Goal: Transaction & Acquisition: Purchase product/service

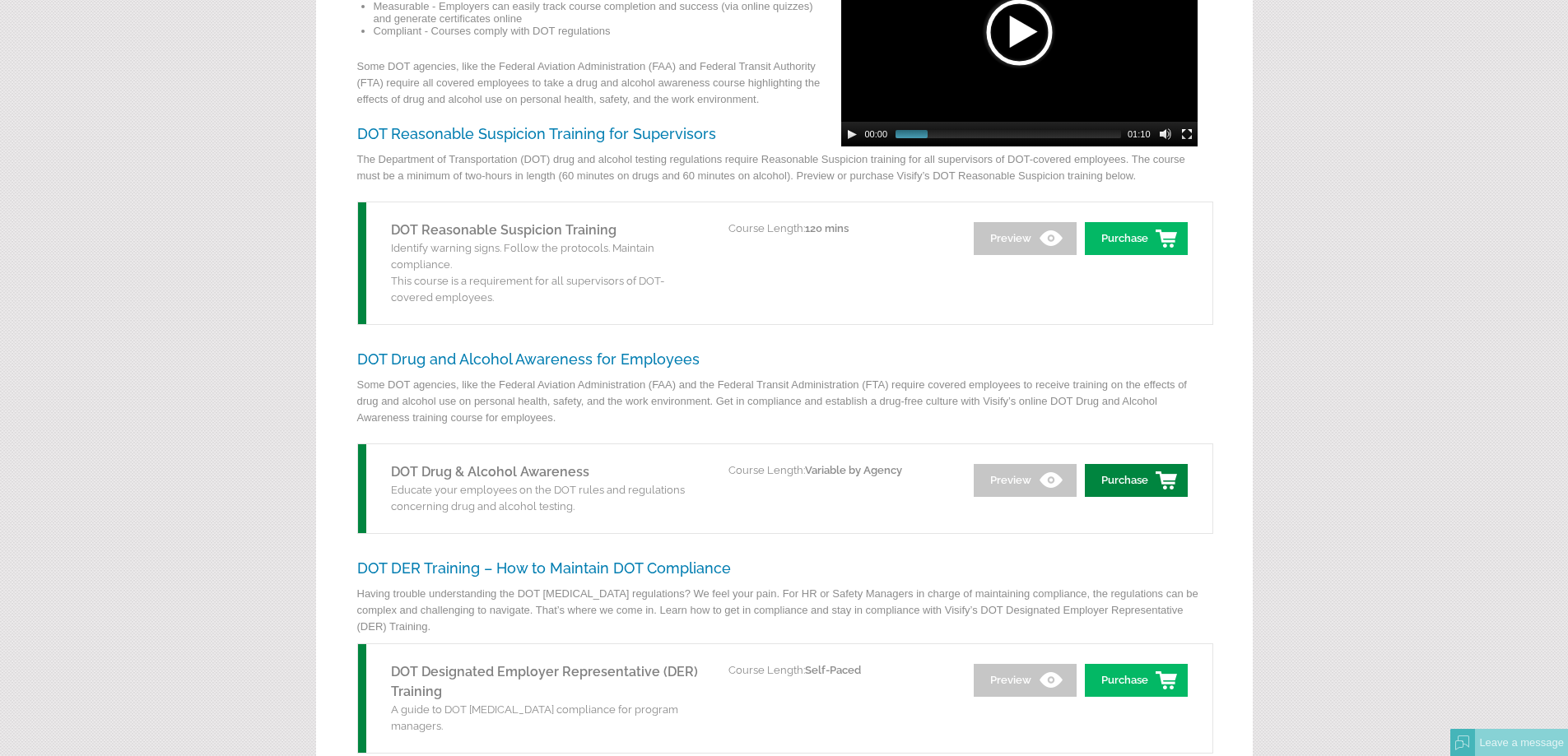
scroll to position [329, 0]
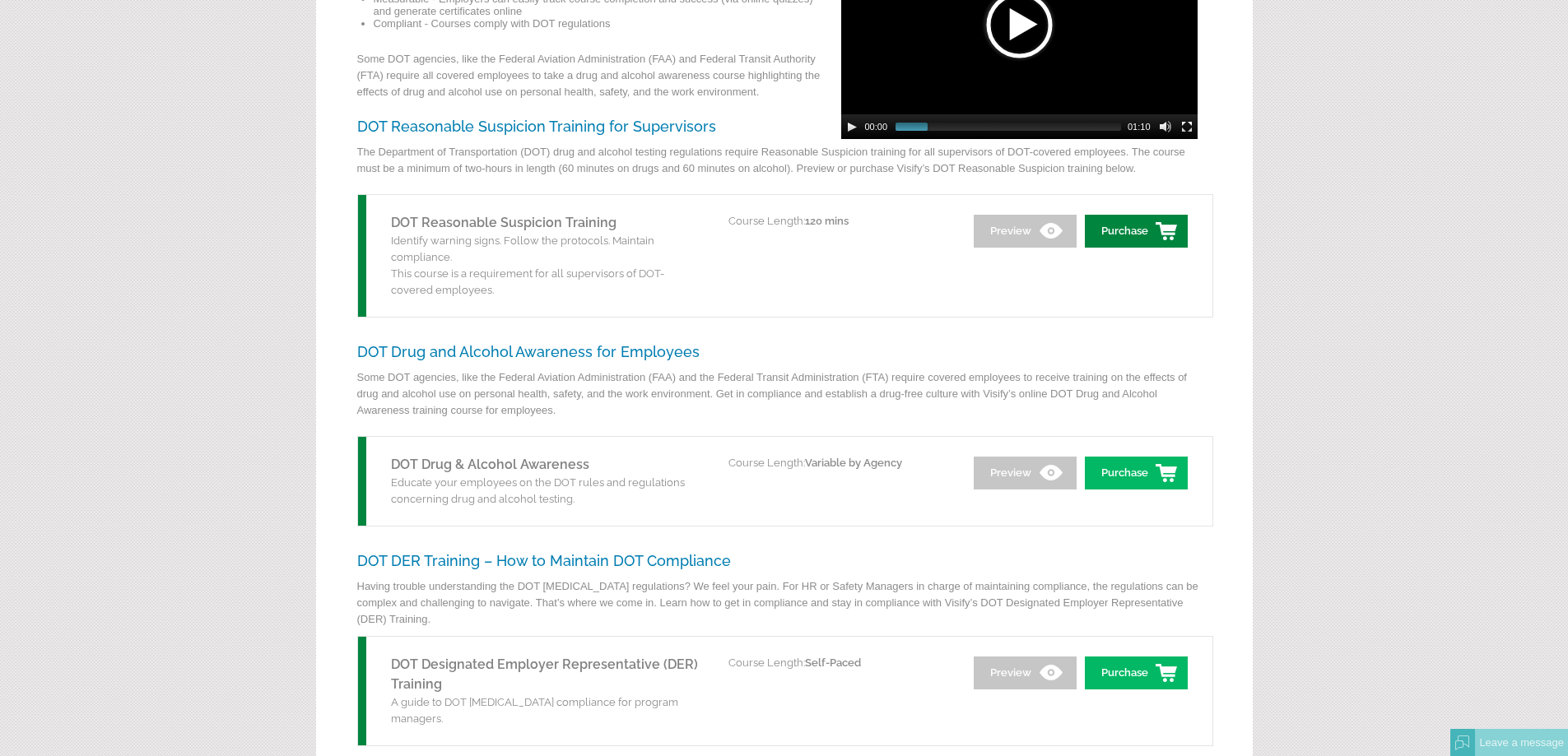
click at [1124, 229] on link "Purchase" at bounding box center [1137, 231] width 103 height 33
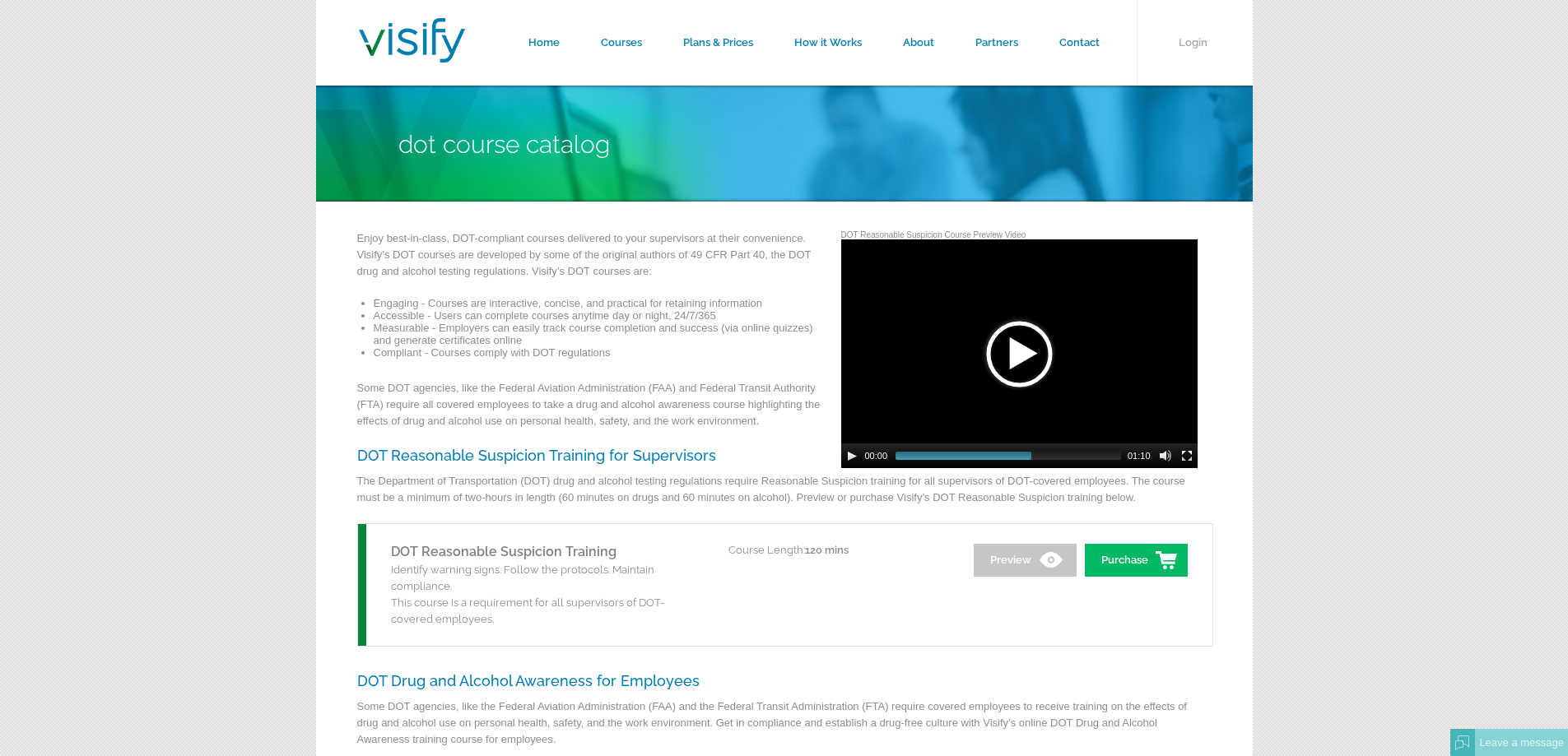
scroll to position [329, 0]
